Goal: Find specific page/section: Find specific page/section

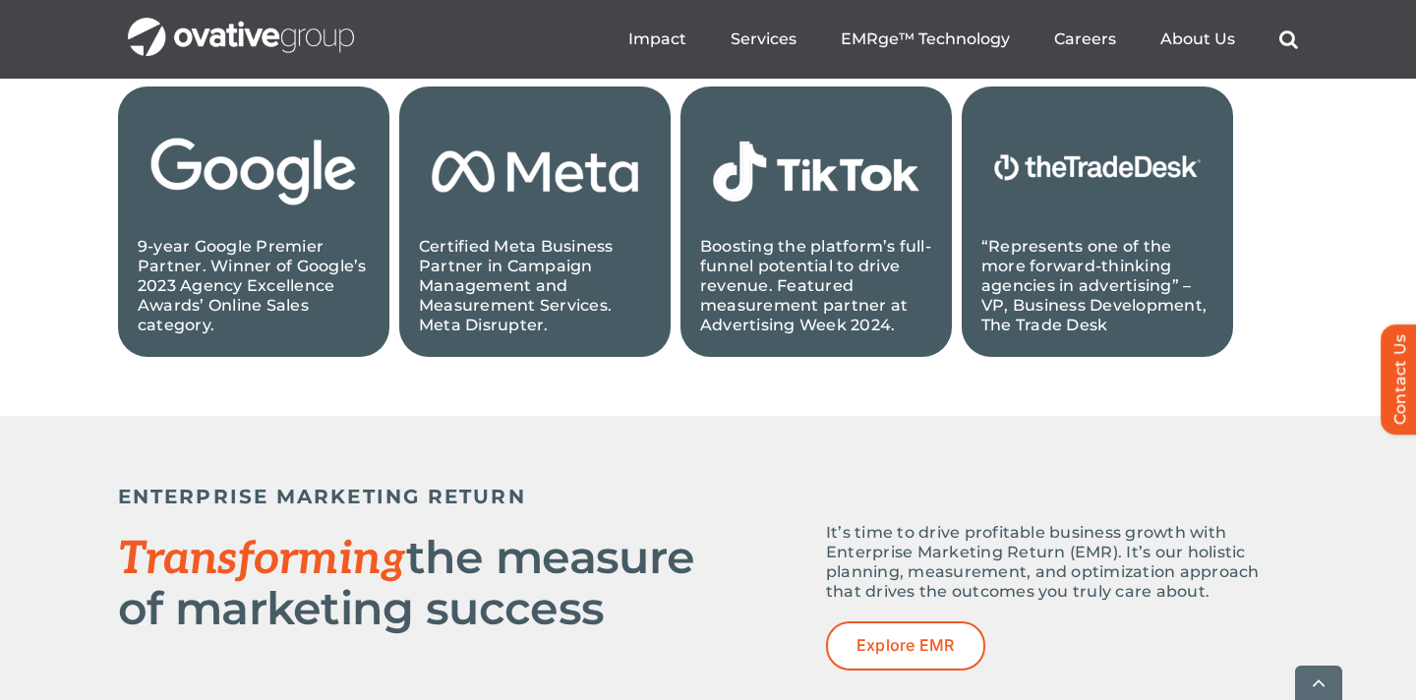
scroll to position [2255, 0]
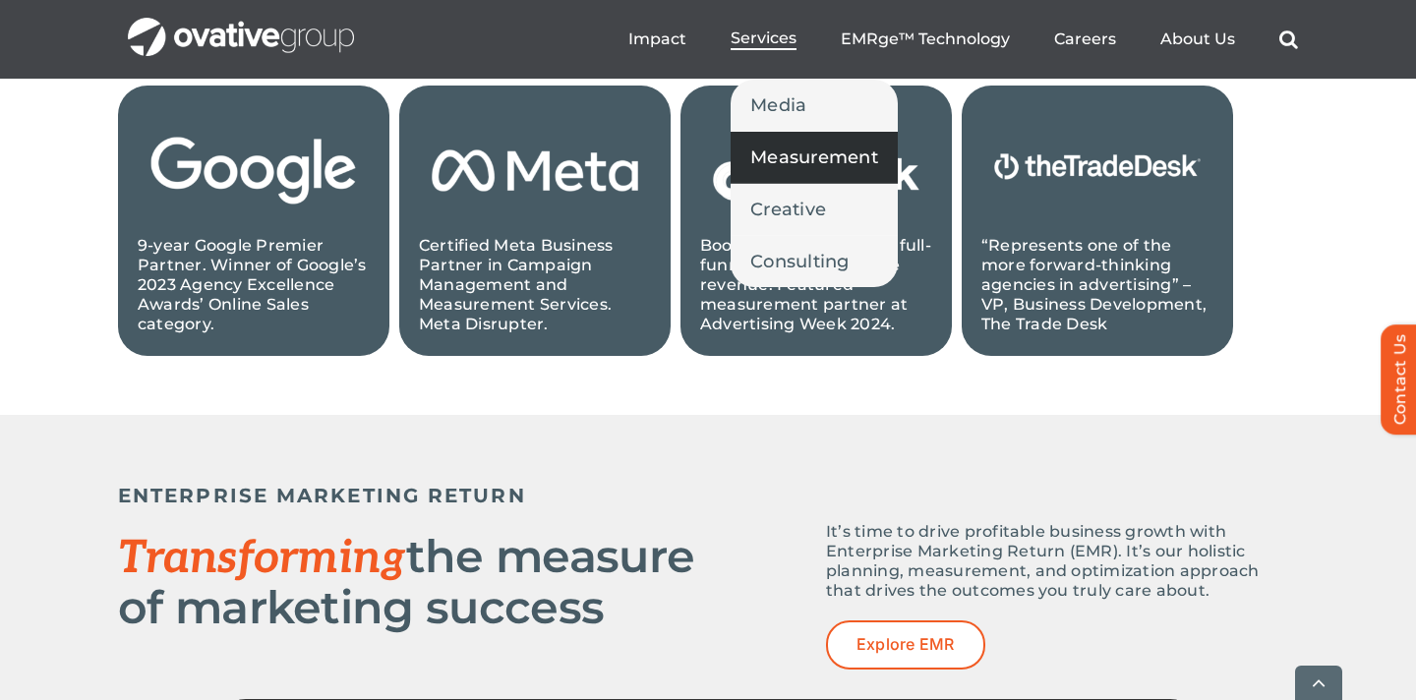
click at [783, 151] on span "Measurement" at bounding box center [814, 158] width 128 height 28
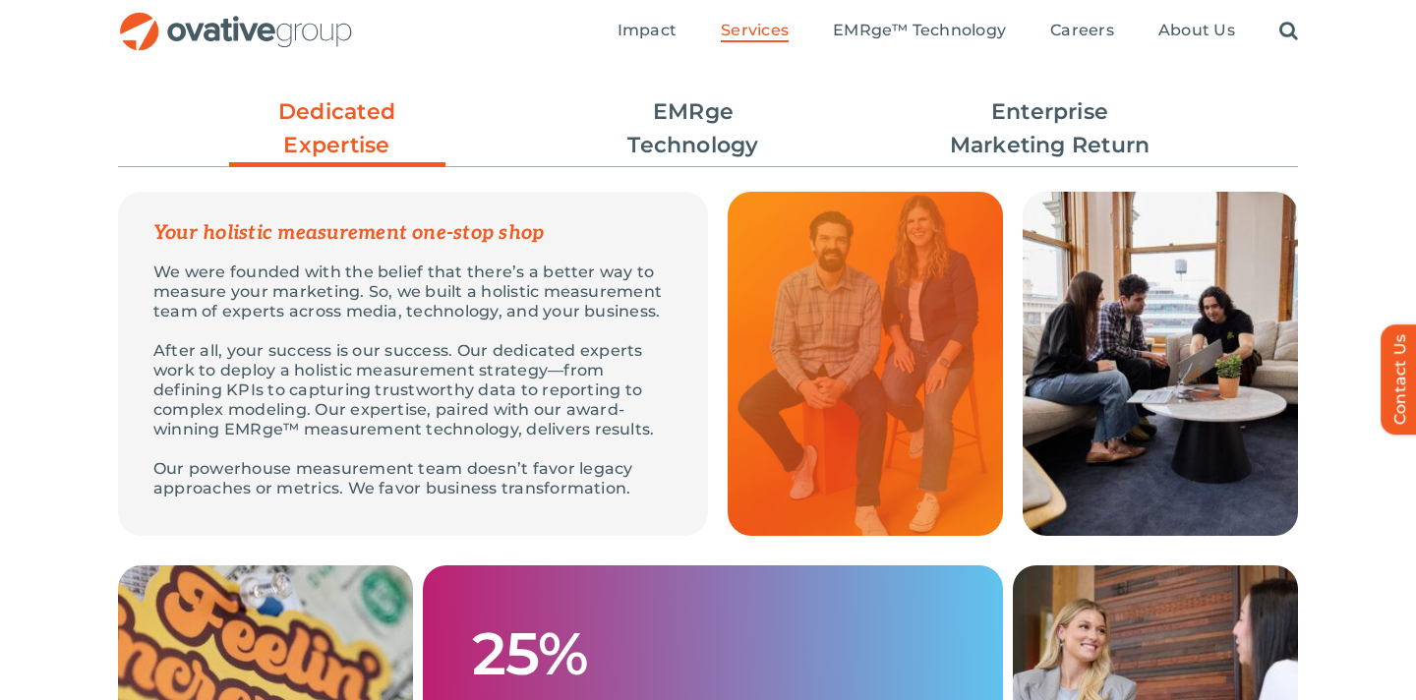
scroll to position [581, 0]
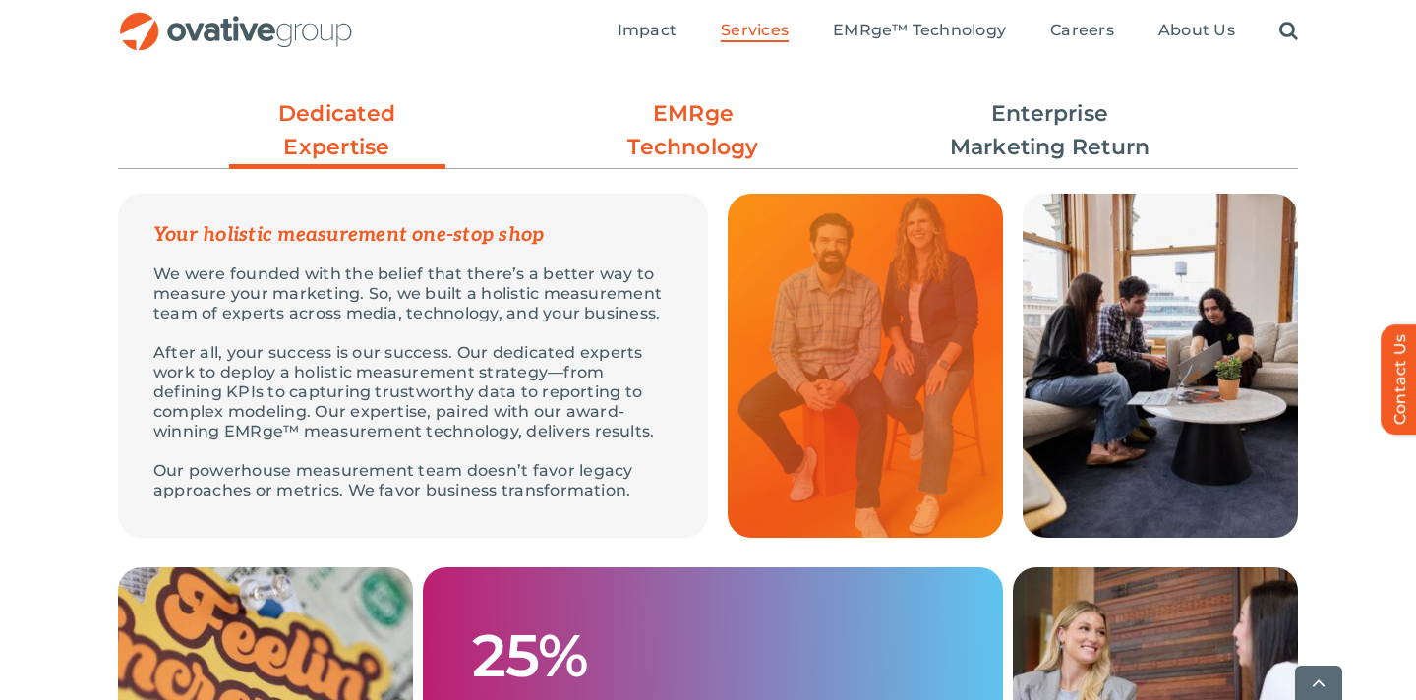
click at [695, 143] on link "EMRge Technology" at bounding box center [693, 130] width 216 height 67
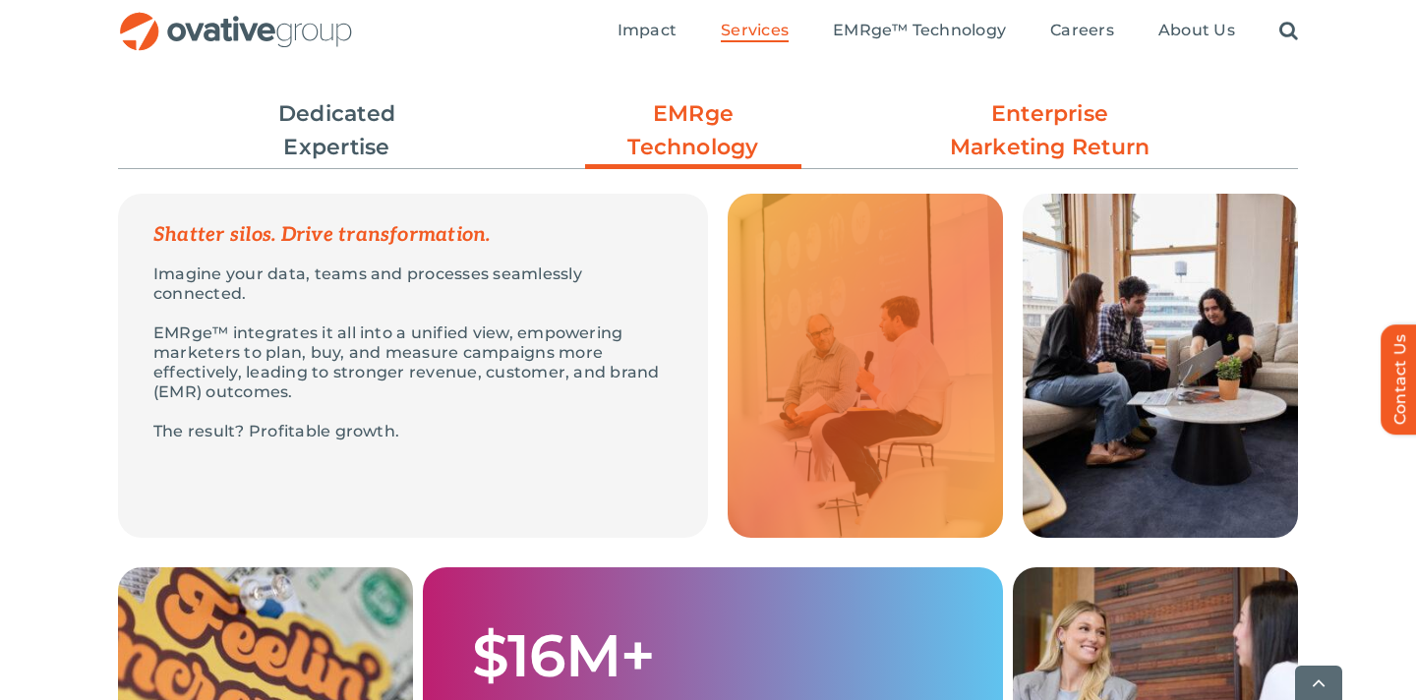
click at [985, 154] on link "Enterprise Marketing Return" at bounding box center [1050, 130] width 216 height 67
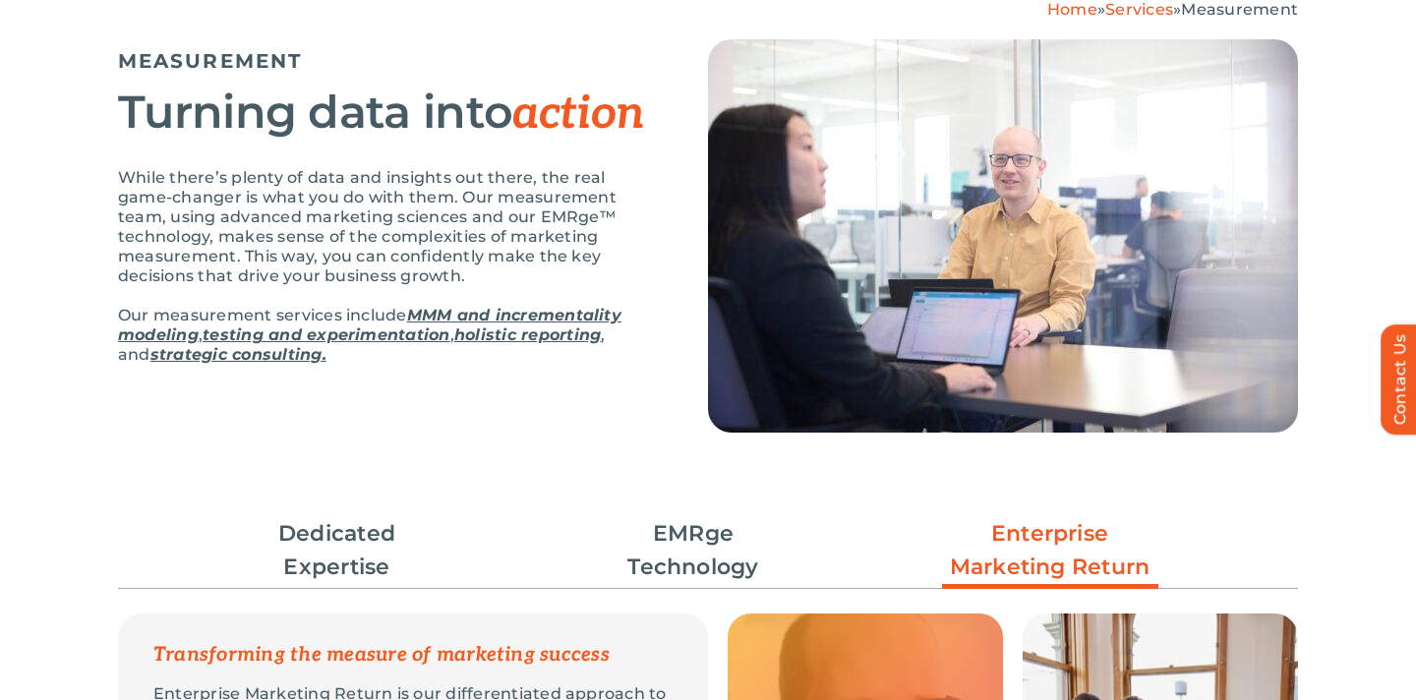
scroll to position [0, 0]
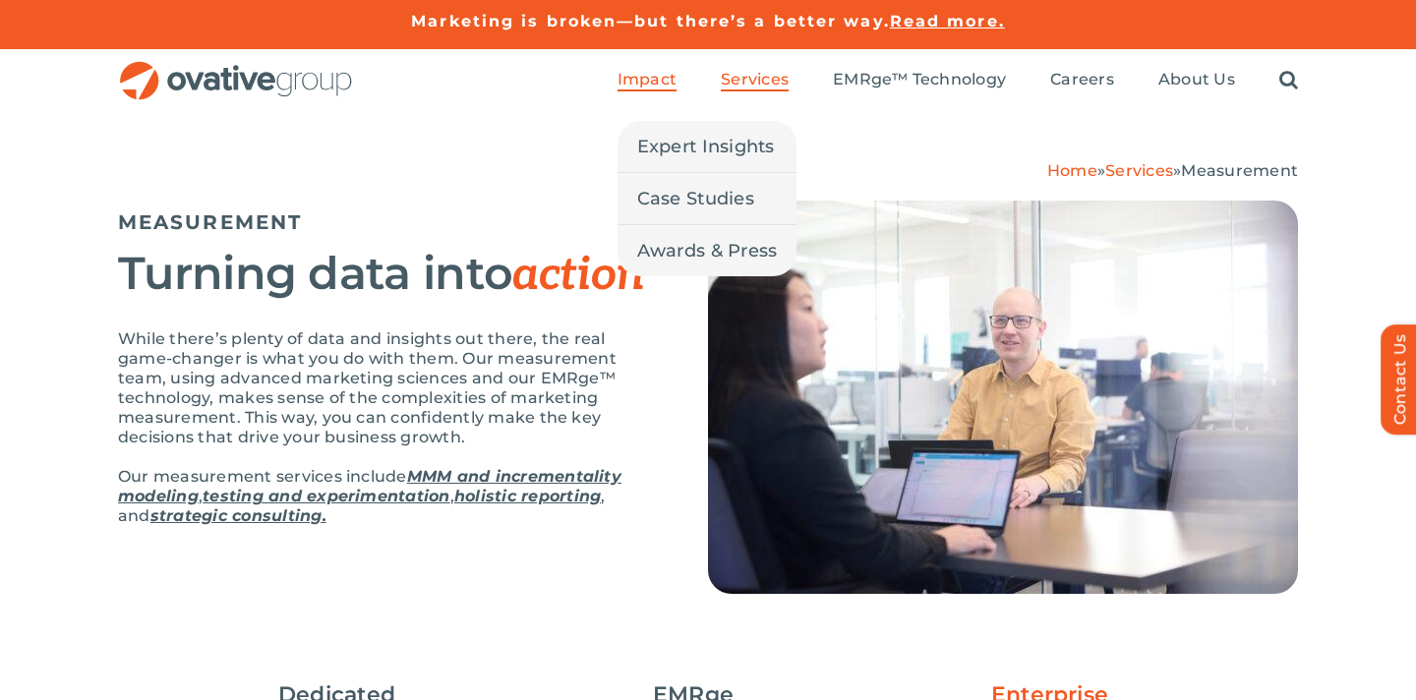
click at [629, 79] on span "Impact" at bounding box center [646, 80] width 59 height 20
